Goal: Task Accomplishment & Management: Manage account settings

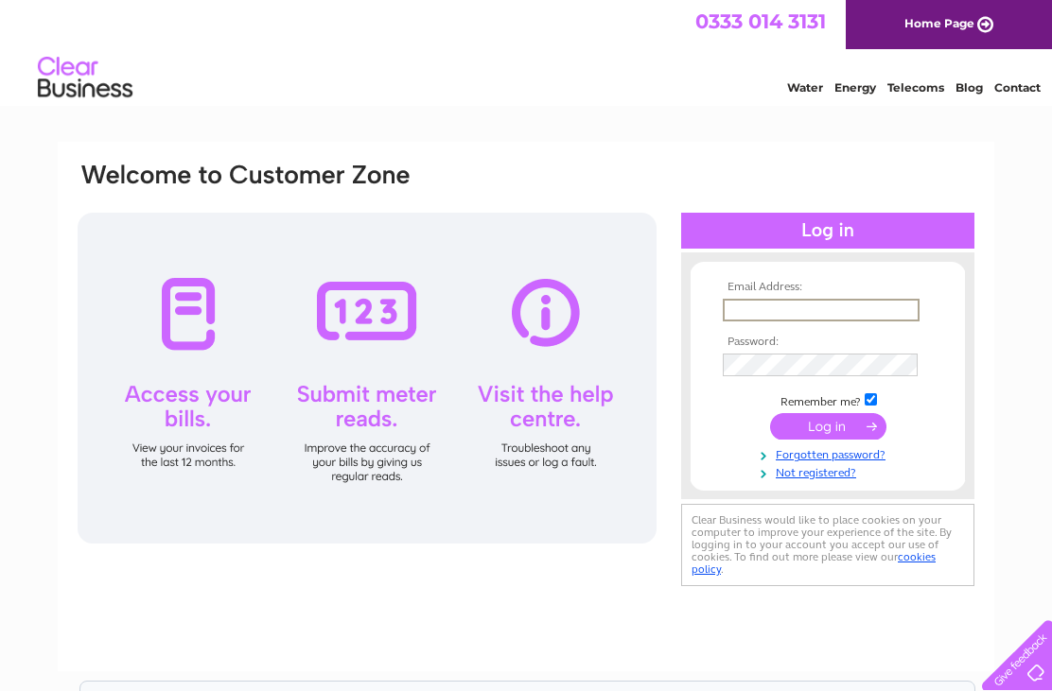
type input "info@no40commongreen.co.uk"
click at [828, 428] on input "submit" at bounding box center [828, 426] width 116 height 26
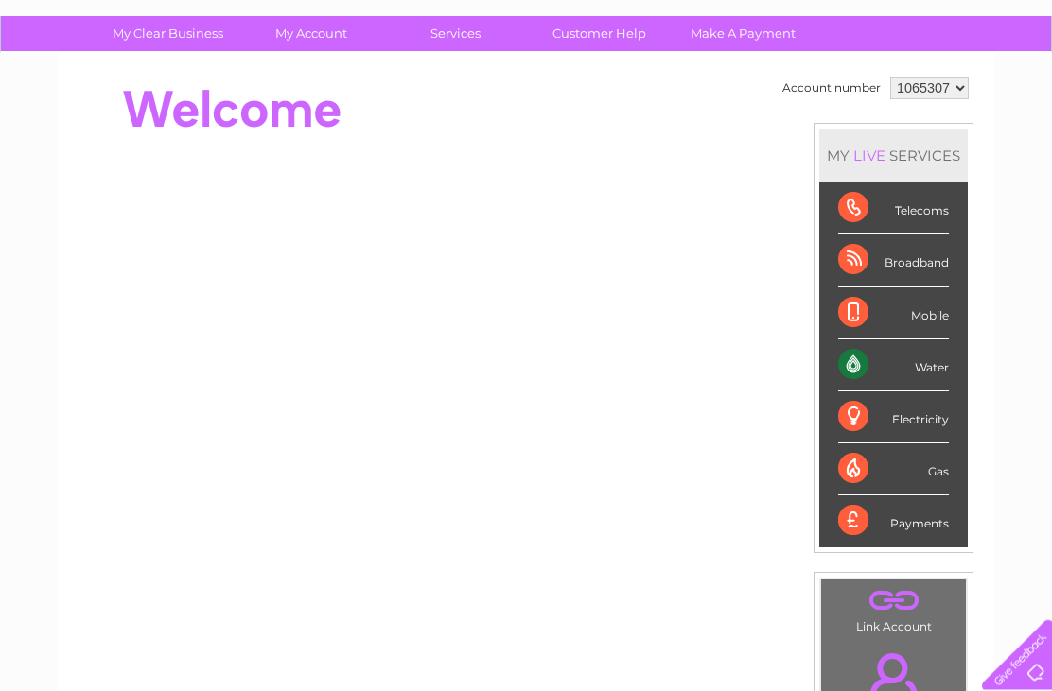
scroll to position [127, 0]
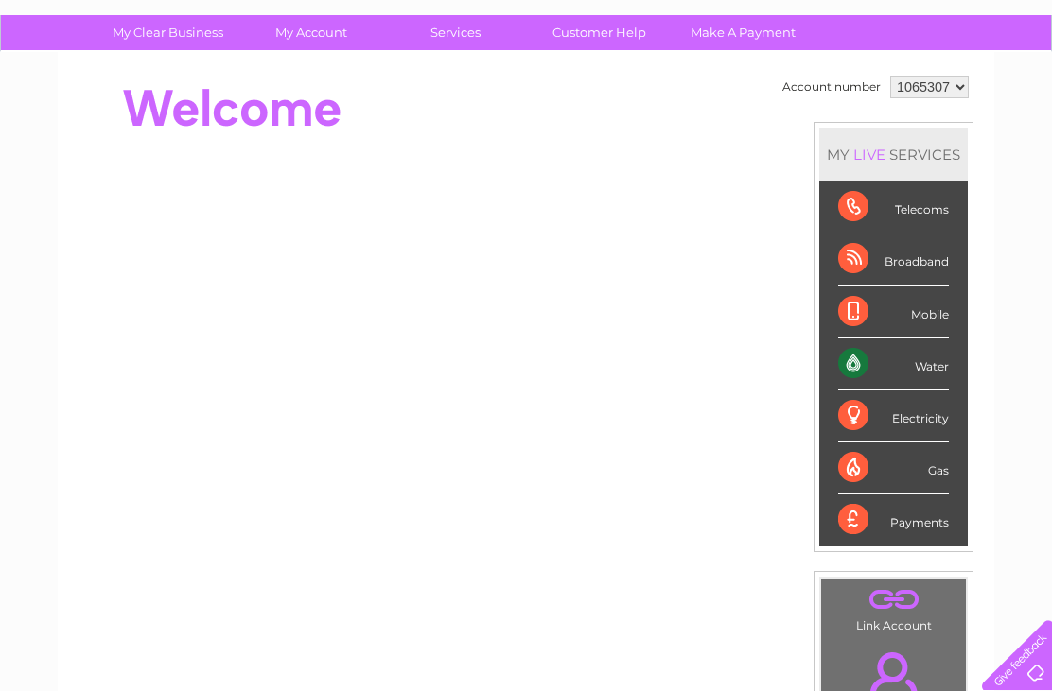
click at [931, 211] on div "Telecoms" at bounding box center [893, 208] width 111 height 52
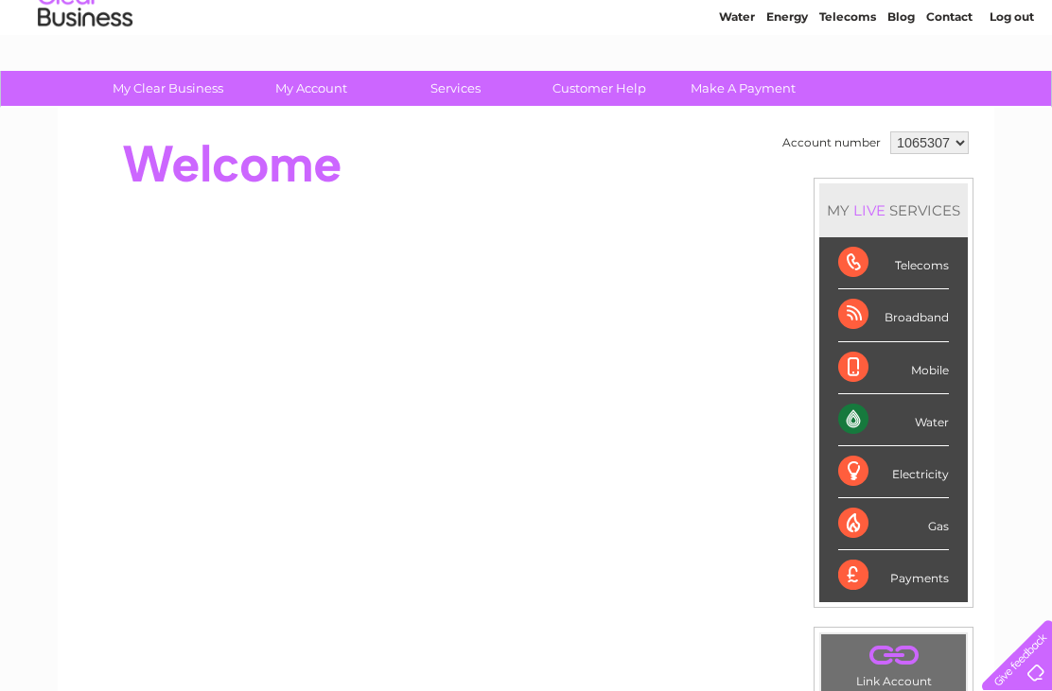
scroll to position [0, 0]
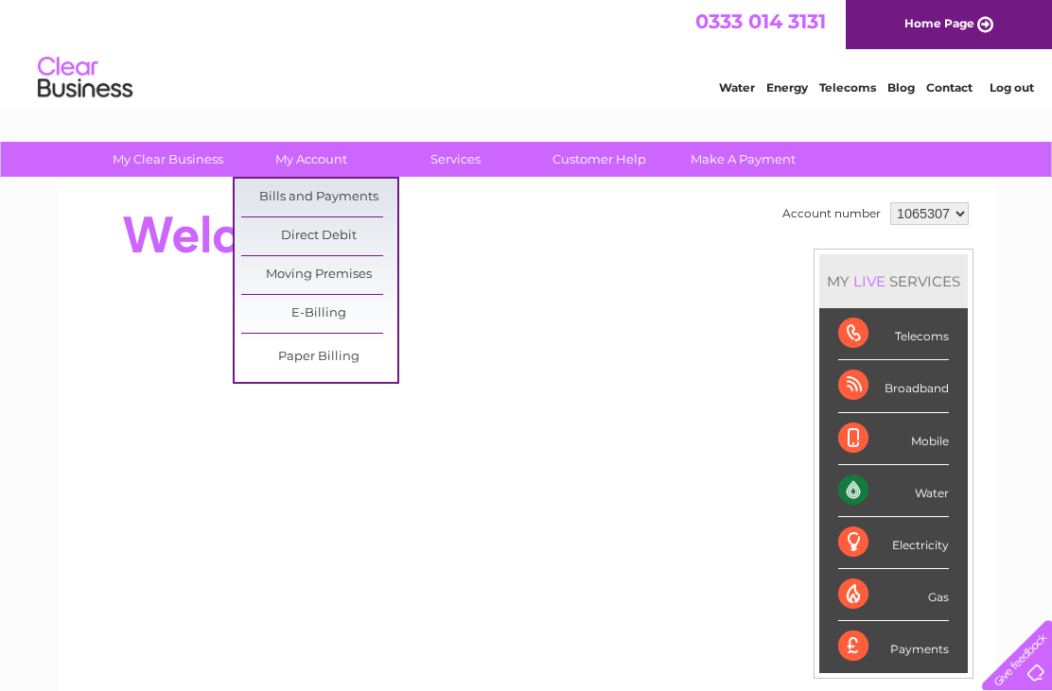
click at [369, 195] on link "Bills and Payments" at bounding box center [319, 198] width 156 height 38
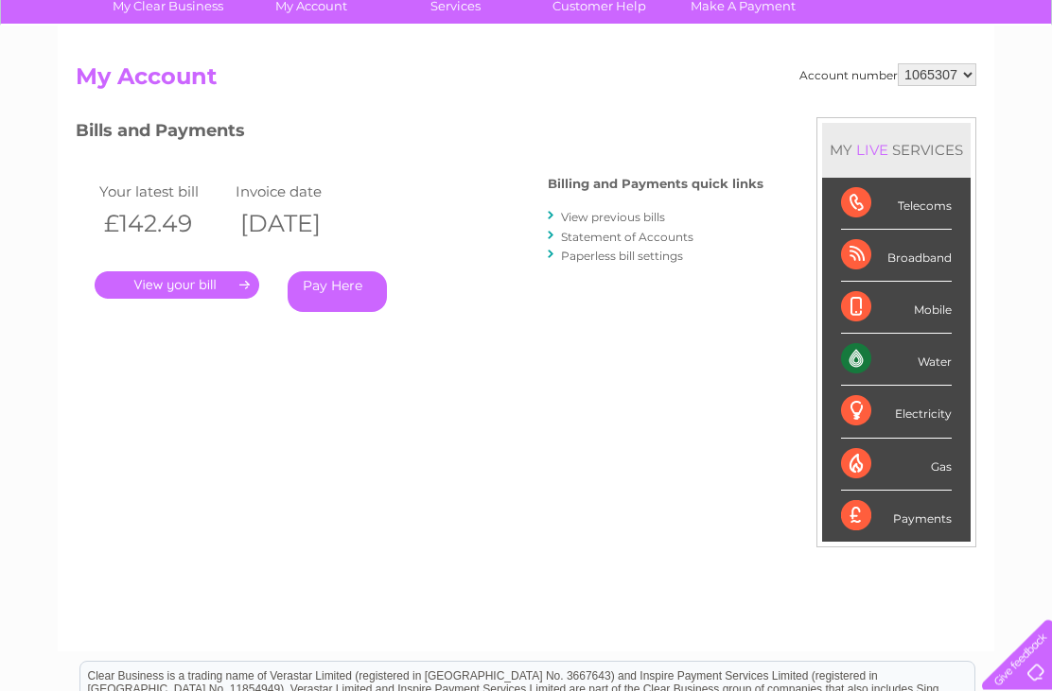
scroll to position [155, 0]
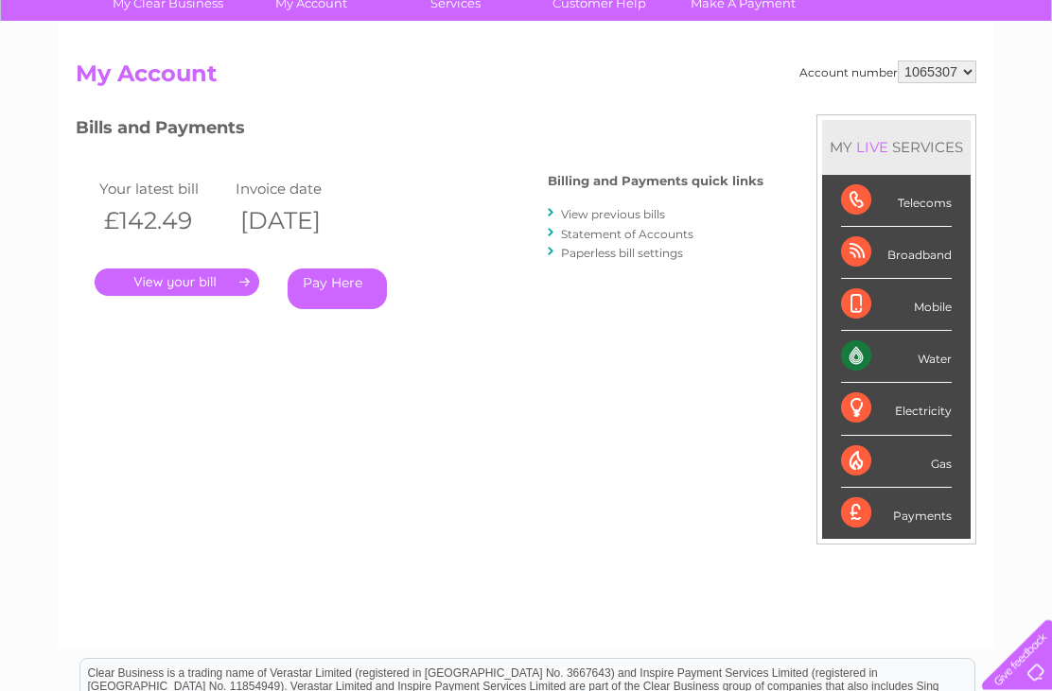
click at [168, 277] on link "." at bounding box center [177, 283] width 165 height 27
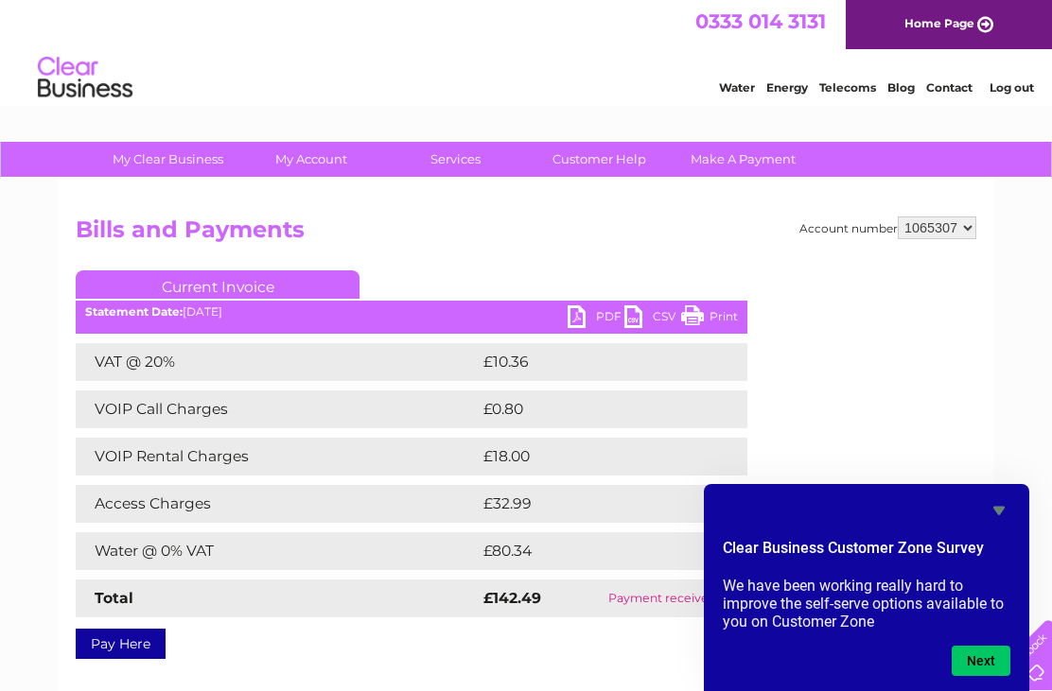
click at [998, 662] on button "Next" at bounding box center [981, 661] width 59 height 30
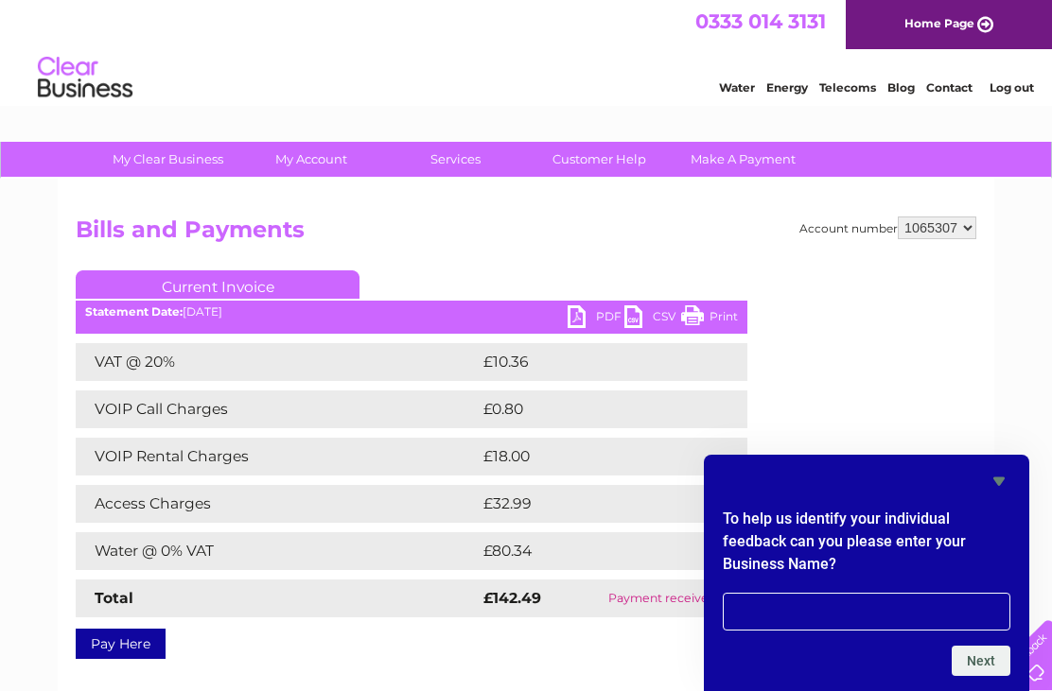
click at [1008, 482] on icon "Hide survey" at bounding box center [999, 481] width 23 height 23
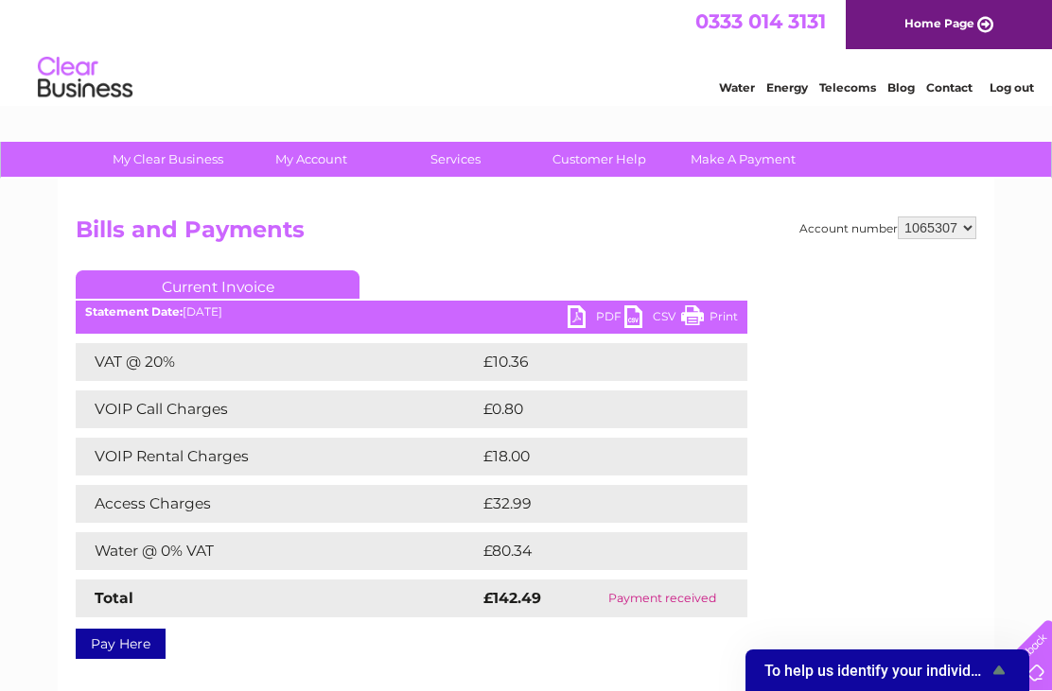
click at [599, 151] on link "Customer Help" at bounding box center [599, 159] width 156 height 35
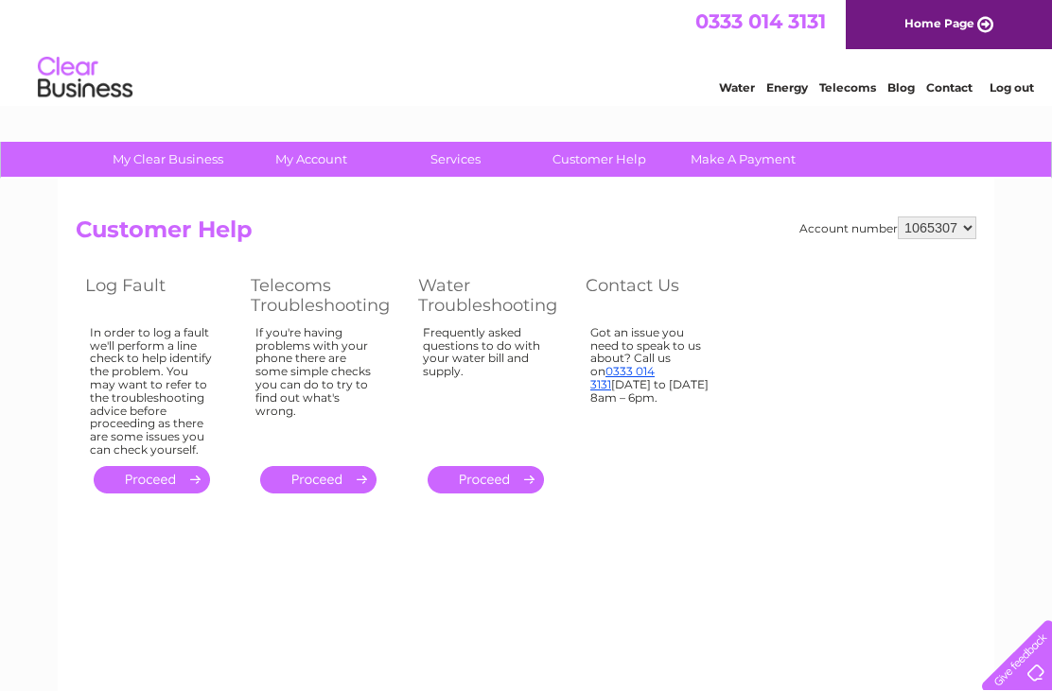
click at [321, 468] on link "." at bounding box center [318, 479] width 116 height 27
